Goal: Transaction & Acquisition: Purchase product/service

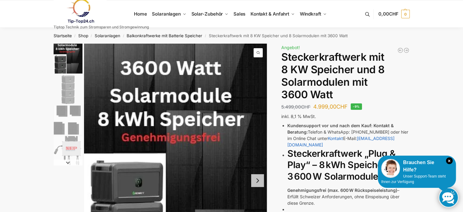
click at [66, 91] on img "2 / 4" at bounding box center [68, 89] width 29 height 29
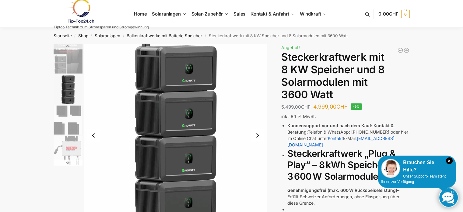
click at [66, 113] on img "3 / 4" at bounding box center [68, 119] width 29 height 29
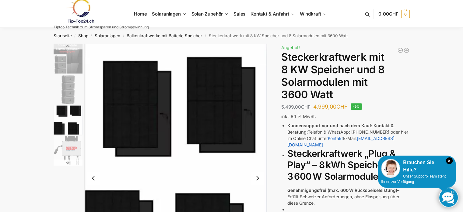
click at [64, 121] on img "3 / 4" at bounding box center [68, 119] width 29 height 29
click at [65, 143] on img "4 / 4" at bounding box center [68, 150] width 29 height 29
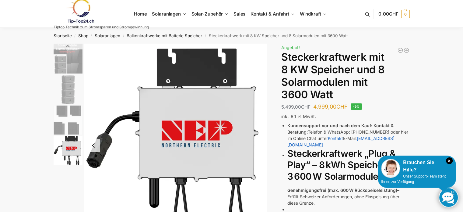
click at [68, 132] on img "3 / 4" at bounding box center [68, 119] width 29 height 29
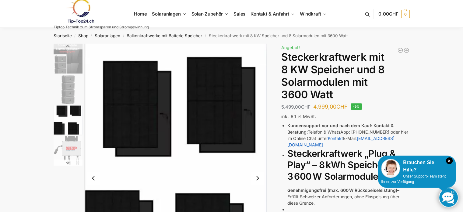
click at [69, 107] on img "3 / 4" at bounding box center [68, 119] width 29 height 29
click at [73, 81] on img "2 / 4" at bounding box center [68, 89] width 29 height 29
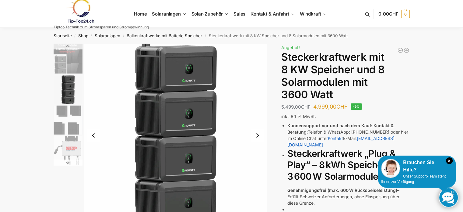
click at [76, 61] on img "1 / 4" at bounding box center [68, 59] width 29 height 30
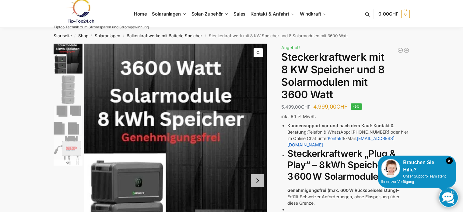
click at [256, 177] on button "Next slide" at bounding box center [257, 180] width 13 height 13
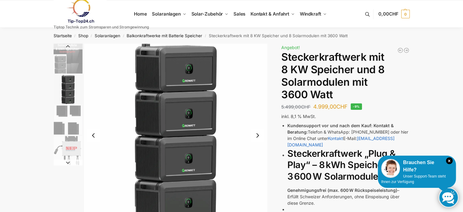
click at [256, 177] on img "2 / 4" at bounding box center [175, 135] width 183 height 183
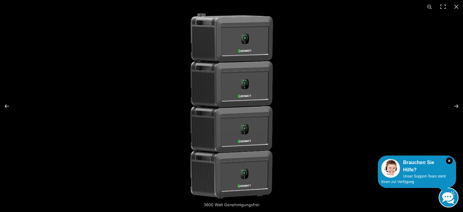
click at [256, 177] on img at bounding box center [231, 105] width 185 height 185
click at [259, 174] on img at bounding box center [231, 105] width 185 height 185
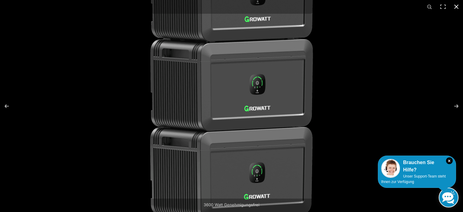
click at [453, 8] on button "Close (Esc)" at bounding box center [456, 6] width 13 height 13
